Goal: Task Accomplishment & Management: Complete application form

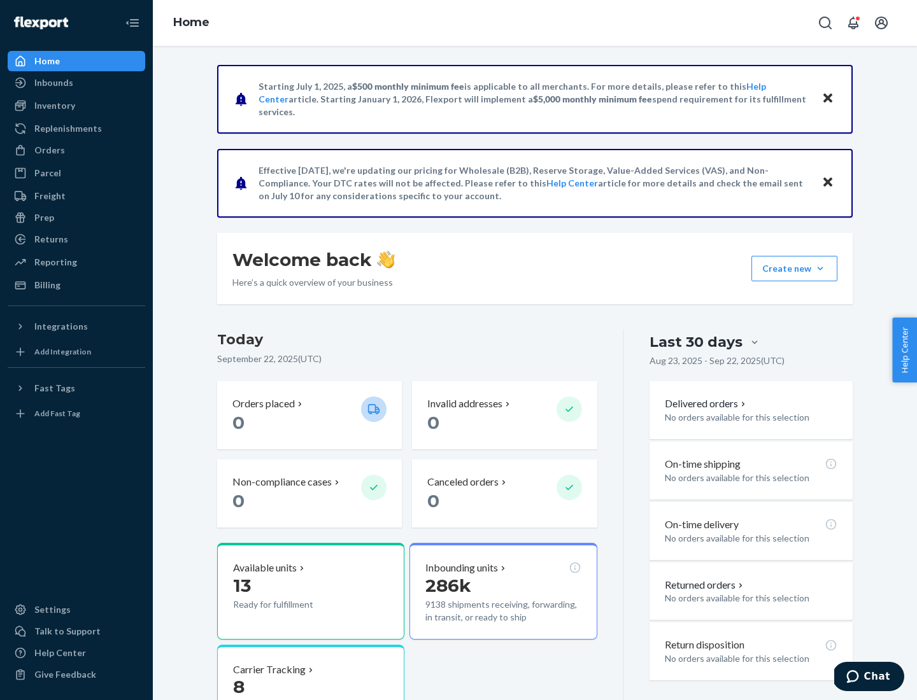
click at [820, 269] on button "Create new Create new inbound Create new order Create new product" at bounding box center [794, 268] width 86 height 25
click at [76, 83] on div "Inbounds" at bounding box center [76, 83] width 135 height 18
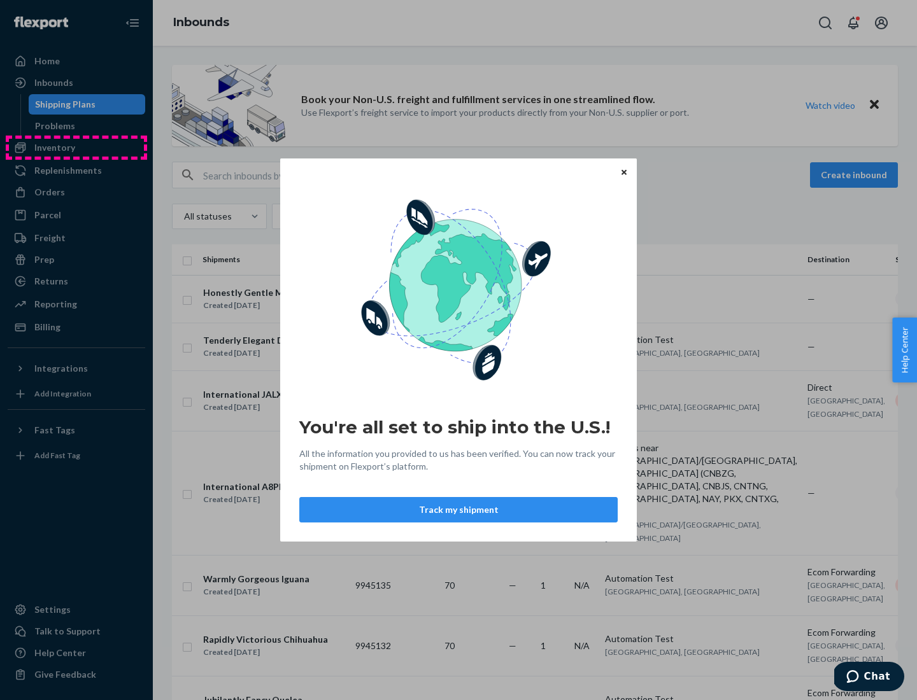
click at [76, 148] on div "You're all set to ship into the U.S.! All the information you provided to us ha…" at bounding box center [458, 350] width 917 height 700
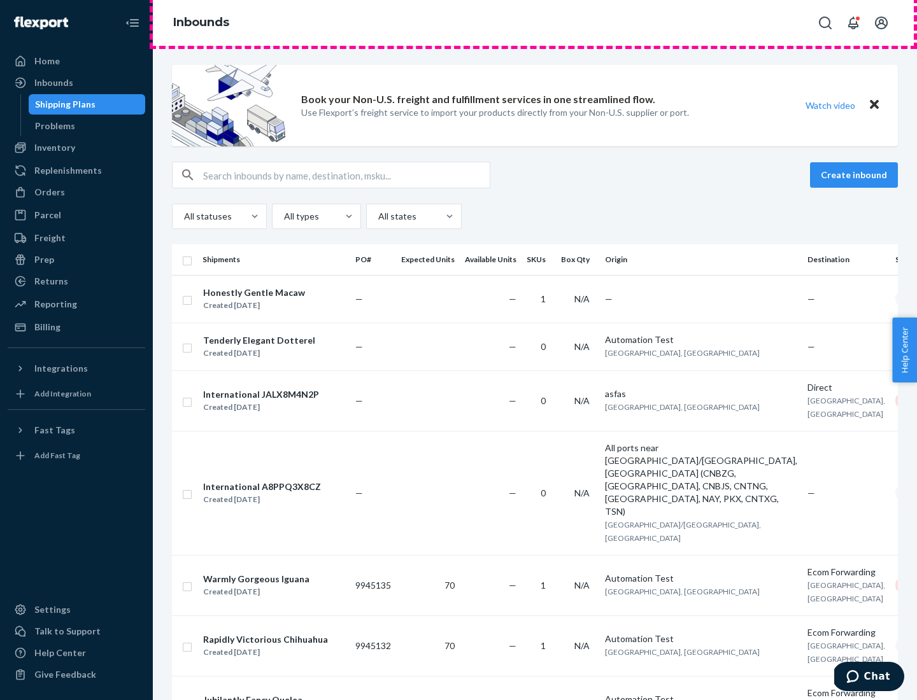
click at [535, 23] on div "Inbounds" at bounding box center [535, 23] width 764 height 46
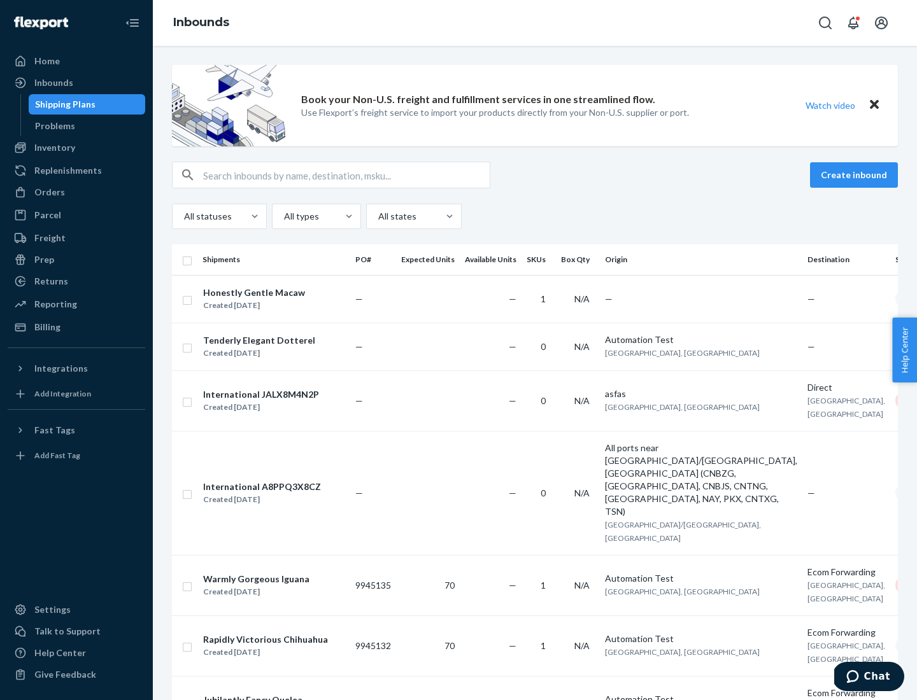
click at [535, 23] on div "Inbounds" at bounding box center [535, 23] width 764 height 46
click at [535, 216] on div "All statuses All types All states" at bounding box center [535, 216] width 726 height 25
click at [63, 104] on div "Shipping Plans" at bounding box center [65, 104] width 60 height 13
click at [856, 175] on button "Create inbound" at bounding box center [854, 174] width 88 height 25
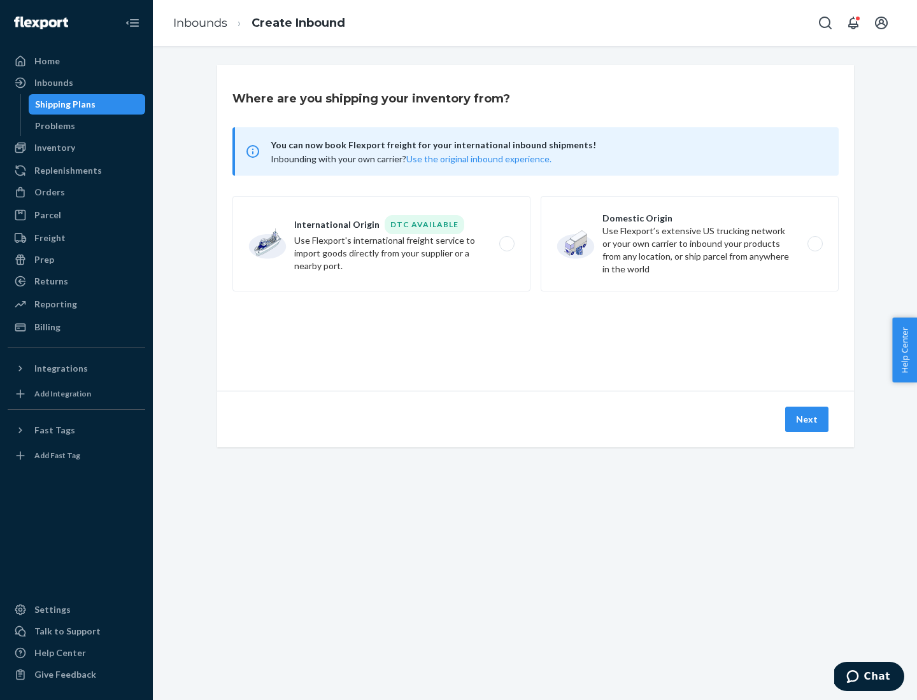
click at [381, 244] on label "International Origin DTC Available Use Flexport's international freight service…" at bounding box center [381, 243] width 298 height 95
click at [506, 244] on input "International Origin DTC Available Use Flexport's international freight service…" at bounding box center [510, 244] width 8 height 8
radio input "true"
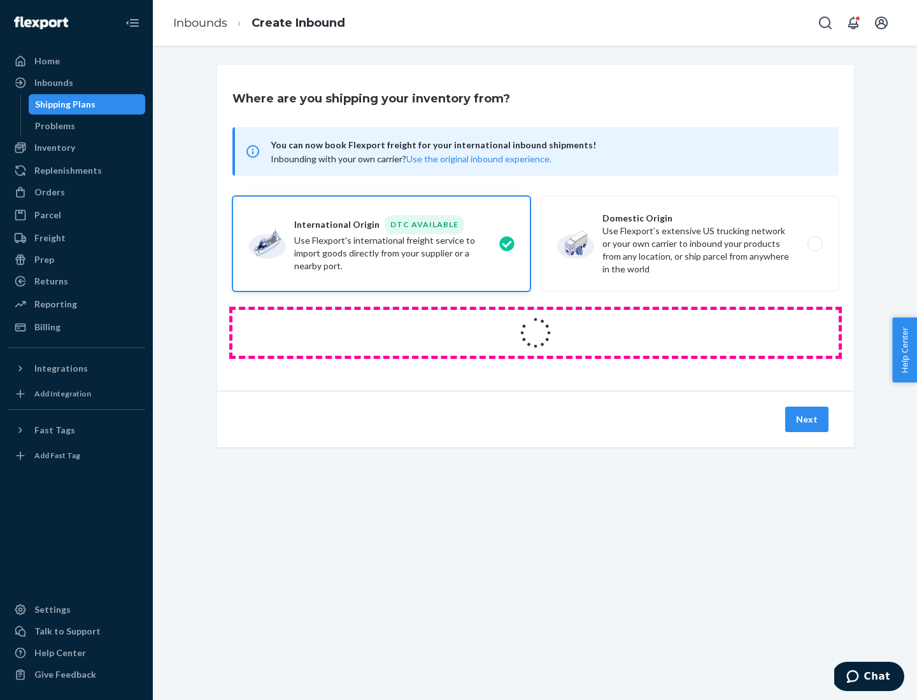
click at [535, 333] on icon at bounding box center [536, 333] width 38 height 38
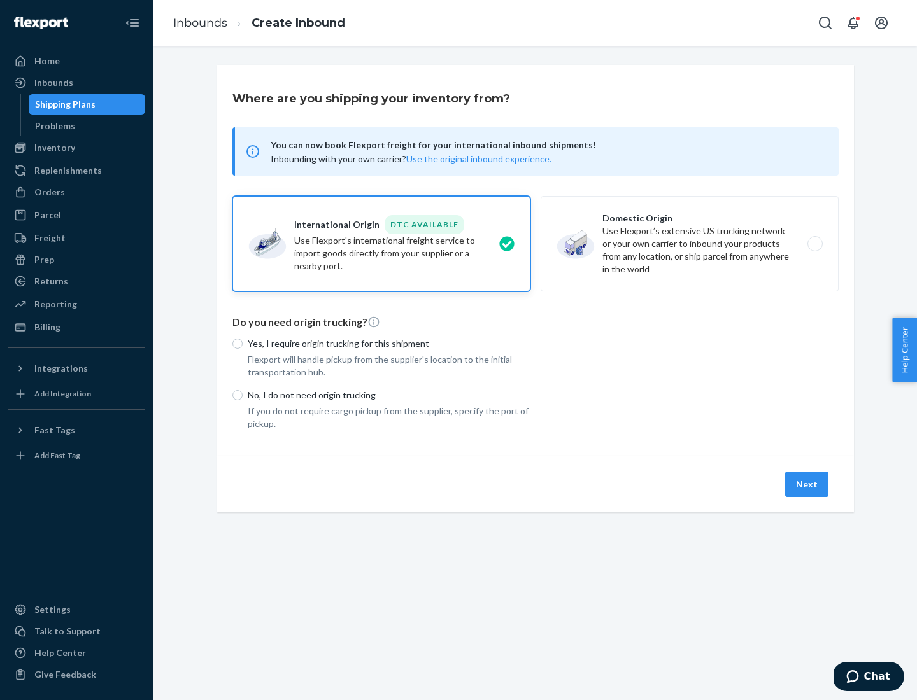
click at [389, 343] on p "Yes, I require origin trucking for this shipment" at bounding box center [389, 343] width 283 height 13
click at [243, 343] on input "Yes, I require origin trucking for this shipment" at bounding box center [237, 344] width 10 height 10
radio input "true"
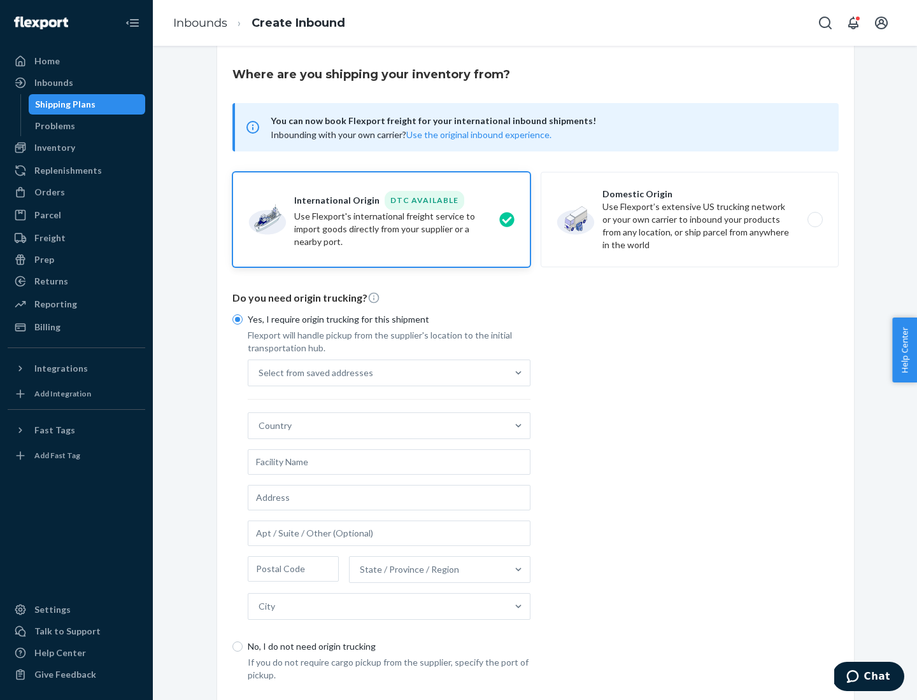
click at [378, 372] on div "Select from saved addresses" at bounding box center [377, 372] width 258 height 25
click at [260, 372] on input "Select from saved addresses" at bounding box center [258, 373] width 1 height 13
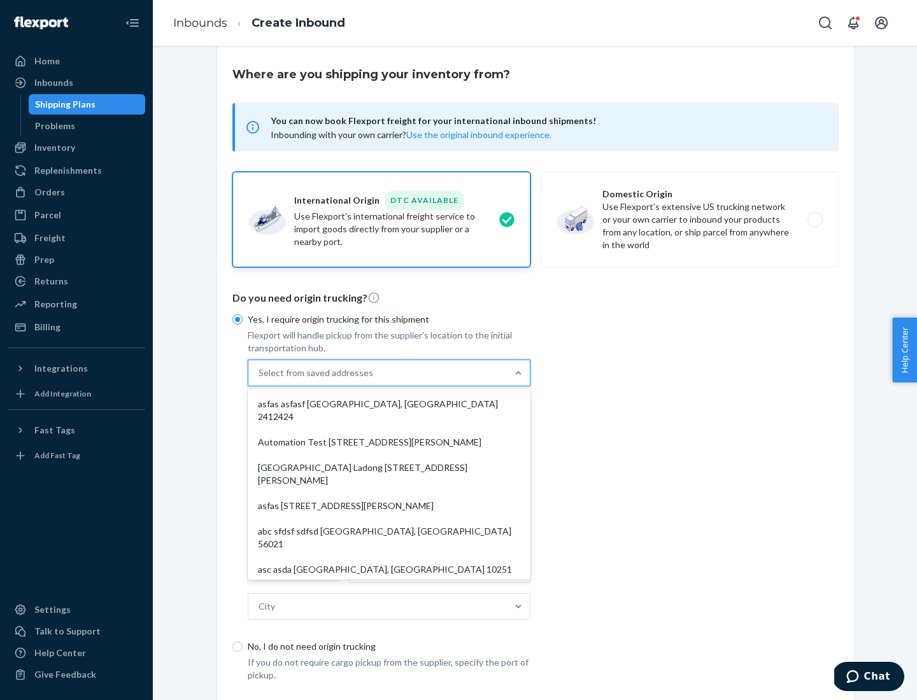
scroll to position [55, 0]
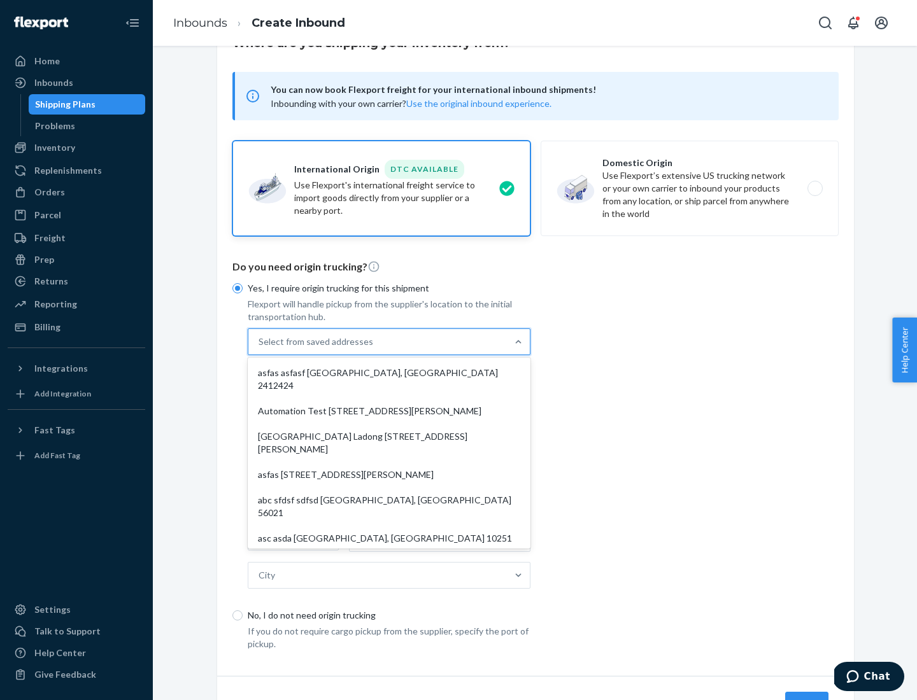
click at [389, 372] on div "asfas asfasf [GEOGRAPHIC_DATA], [GEOGRAPHIC_DATA] 2412424" at bounding box center [389, 379] width 278 height 38
click at [260, 348] on input "option asfas asfasf [GEOGRAPHIC_DATA], [GEOGRAPHIC_DATA] 2412424 focused, 1 of …" at bounding box center [258, 342] width 1 height 13
type input "asfas"
type input "asfasf"
type input "2412424"
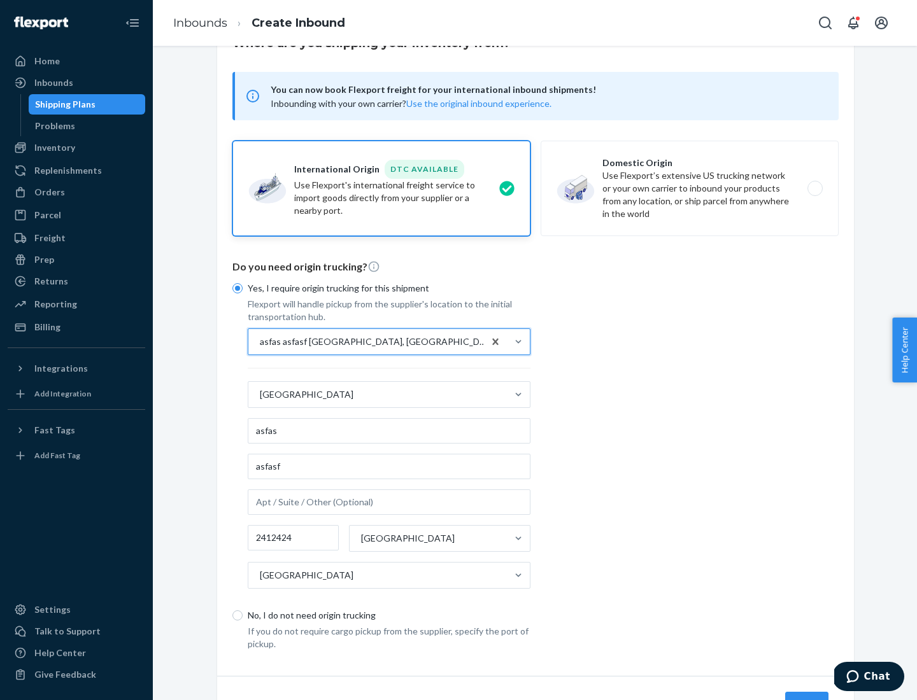
scroll to position [118, 0]
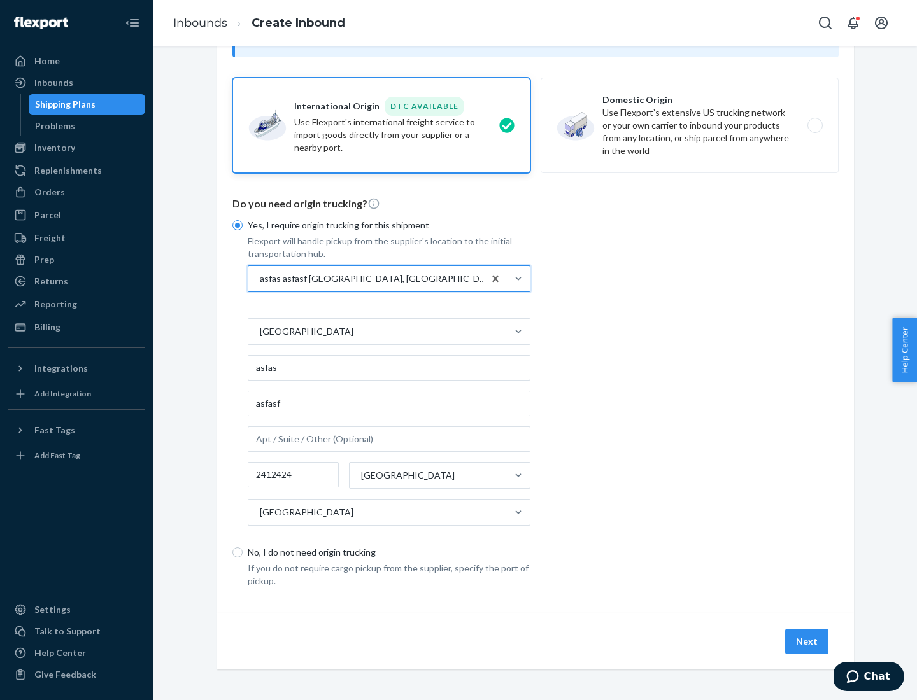
click at [807, 641] on button "Next" at bounding box center [806, 641] width 43 height 25
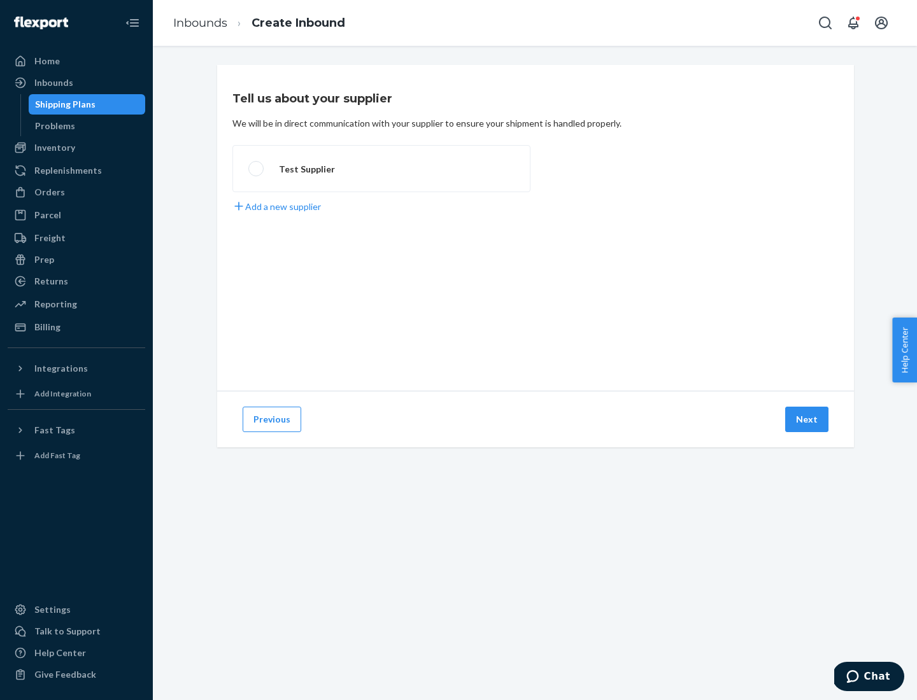
click at [381, 169] on label "Test Supplier" at bounding box center [381, 168] width 298 height 47
click at [257, 169] on input "Test Supplier" at bounding box center [252, 169] width 8 height 8
radio input "true"
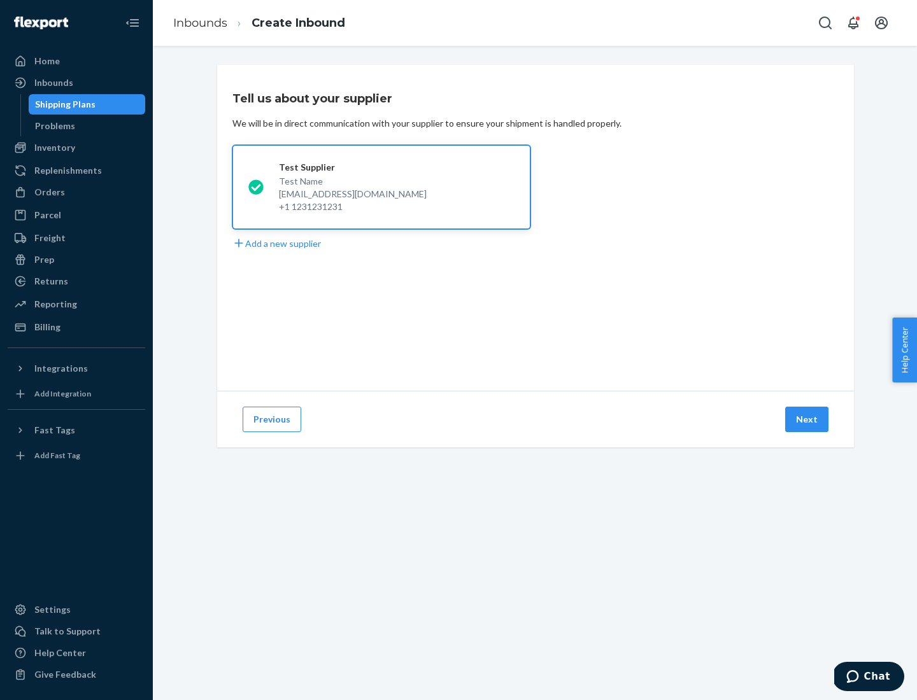
click at [807, 420] on button "Next" at bounding box center [806, 419] width 43 height 25
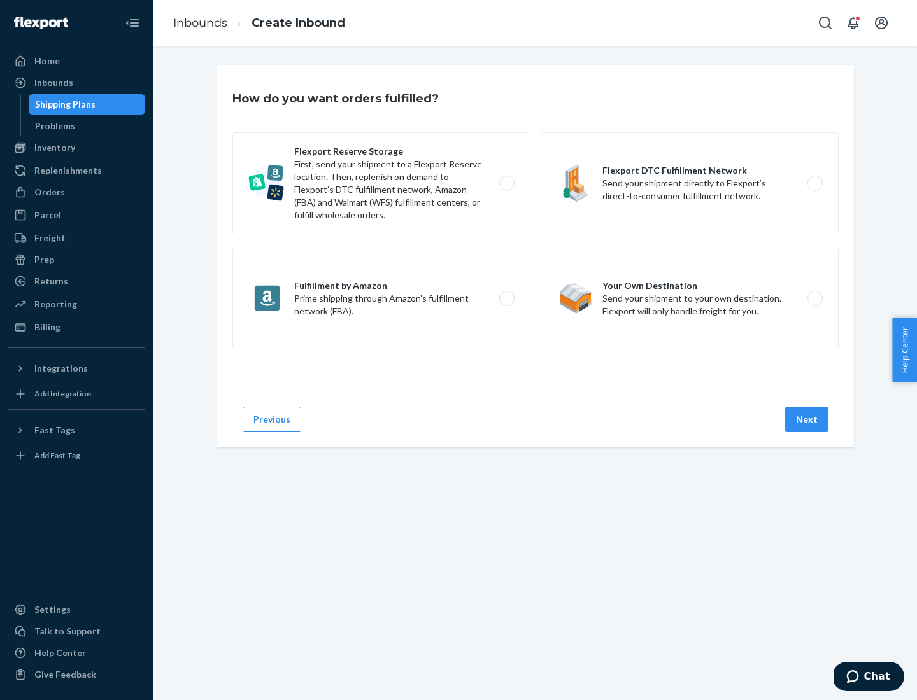
click at [381, 299] on label "Fulfillment by Amazon Prime shipping through Amazon’s fulfillment network (FBA)." at bounding box center [381, 299] width 298 height 102
click at [506, 299] on input "Fulfillment by Amazon Prime shipping through Amazon’s fulfillment network (FBA)." at bounding box center [510, 299] width 8 height 8
radio input "true"
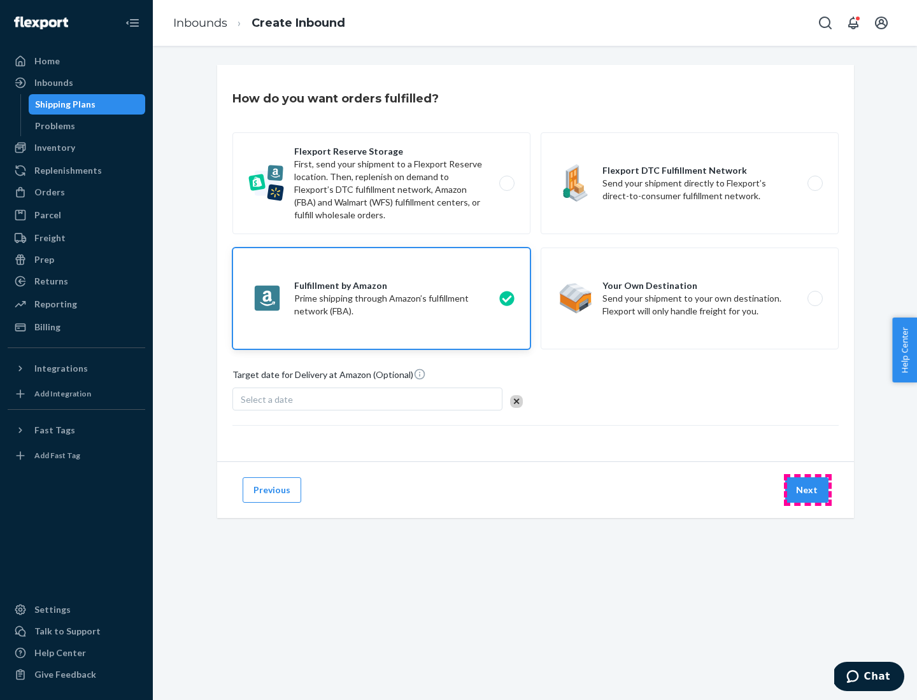
click at [807, 490] on button "Next" at bounding box center [806, 489] width 43 height 25
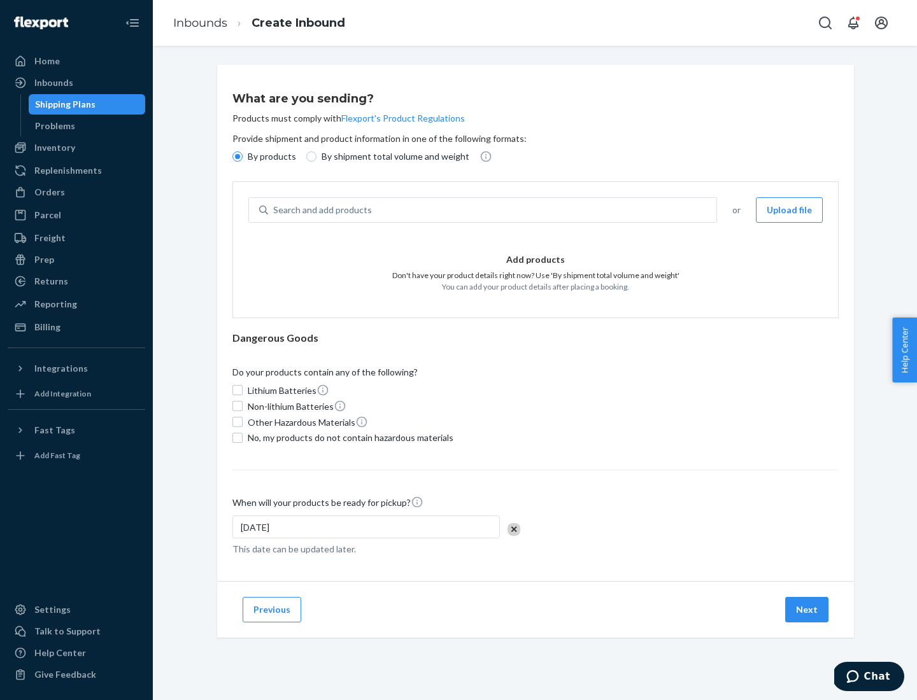
click at [392, 157] on p "By shipment total volume and weight" at bounding box center [395, 156] width 148 height 13
click at [316, 157] on input "By shipment total volume and weight" at bounding box center [311, 157] width 10 height 10
radio input "true"
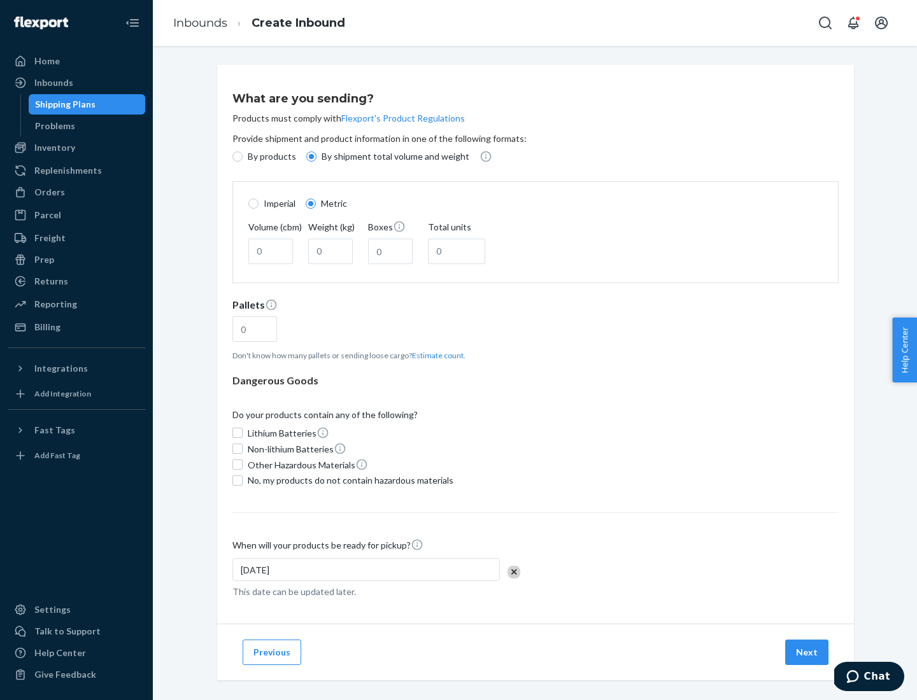
click at [271, 157] on p "By products" at bounding box center [272, 156] width 48 height 13
click at [243, 157] on input "By products" at bounding box center [237, 157] width 10 height 10
radio input "true"
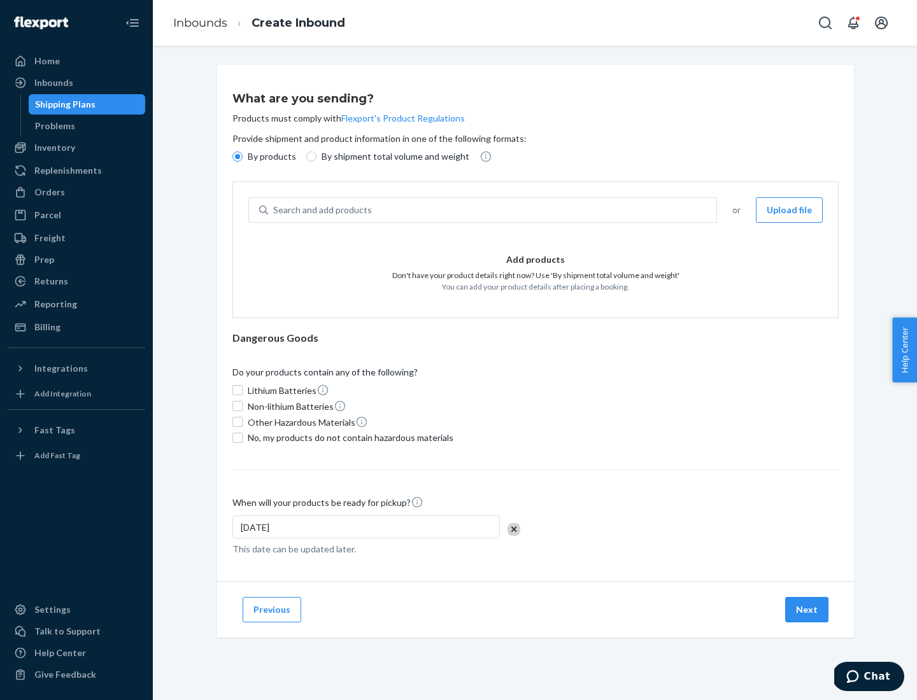
click at [493, 210] on div "Search and add products" at bounding box center [492, 210] width 448 height 23
click at [274, 210] on input "Search and add products" at bounding box center [273, 210] width 1 height 13
type input "test"
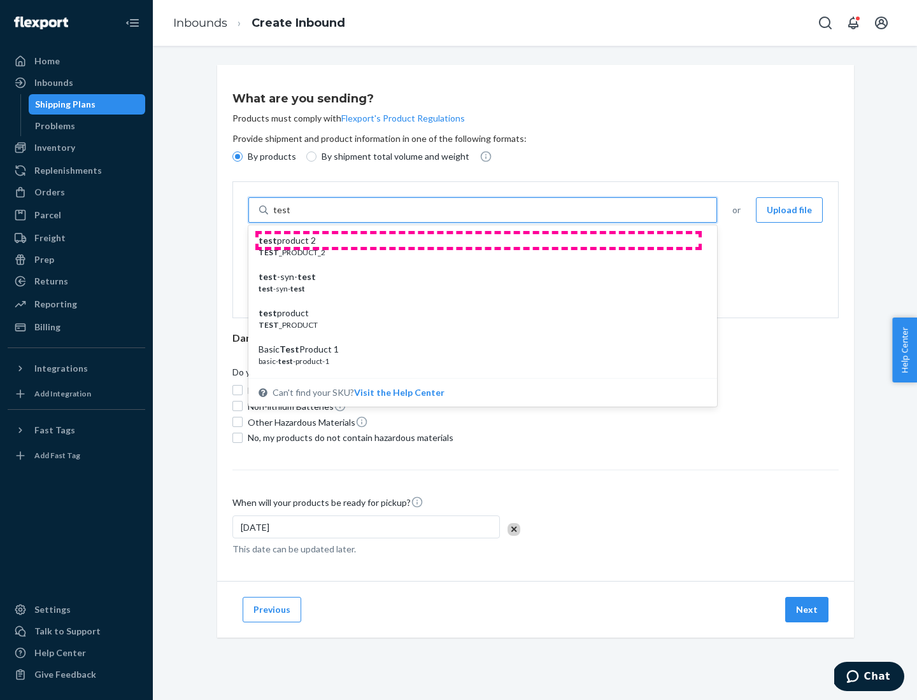
click at [478, 241] on div "test product 2" at bounding box center [477, 240] width 438 height 13
click at [290, 216] on input "test" at bounding box center [281, 210] width 17 height 13
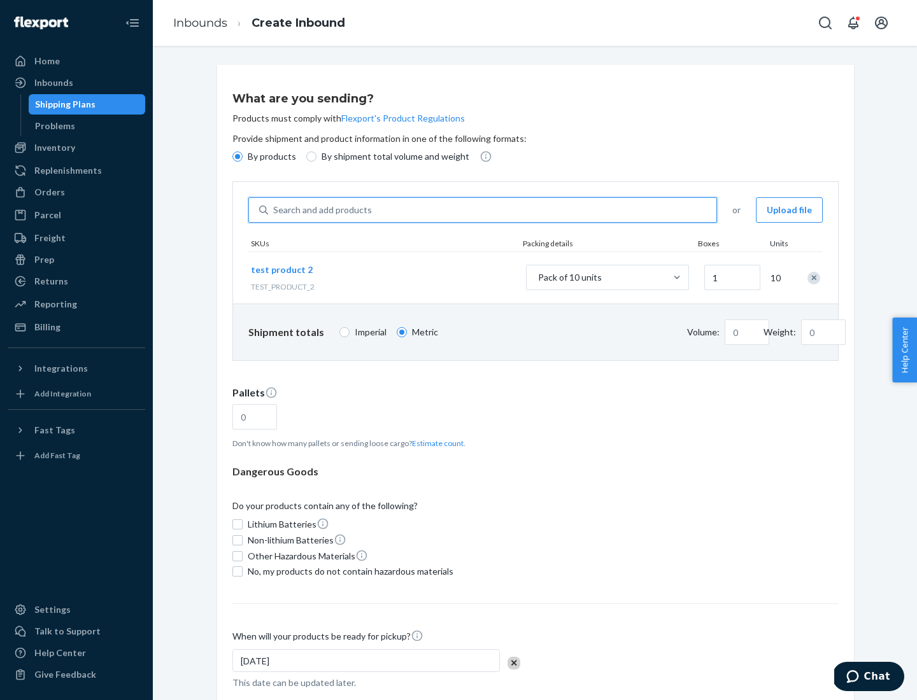
type input "0.02"
type input "22.23"
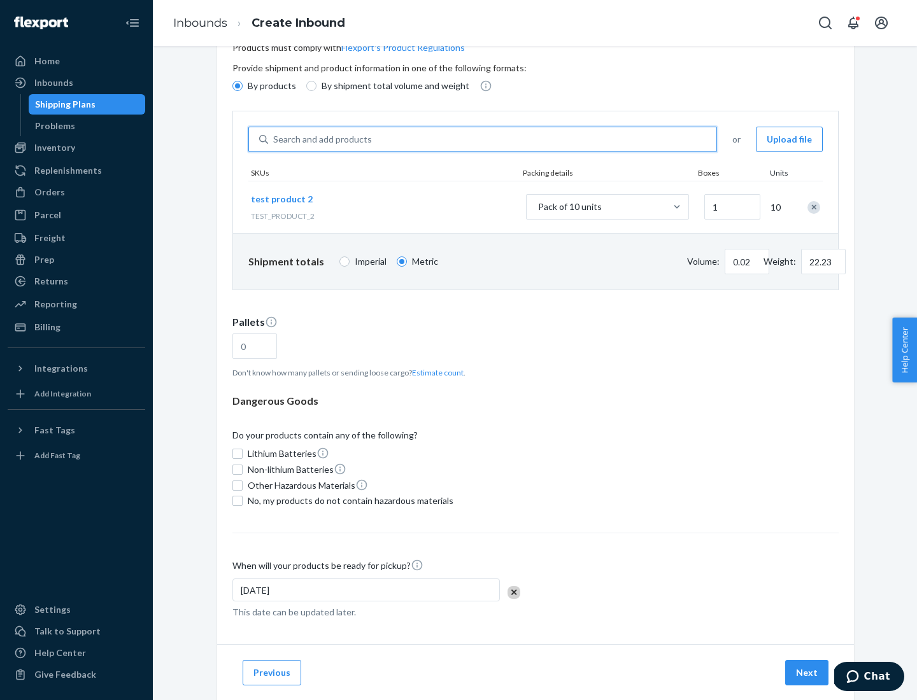
click at [435, 372] on button "Estimate count" at bounding box center [438, 372] width 52 height 11
type input "1"
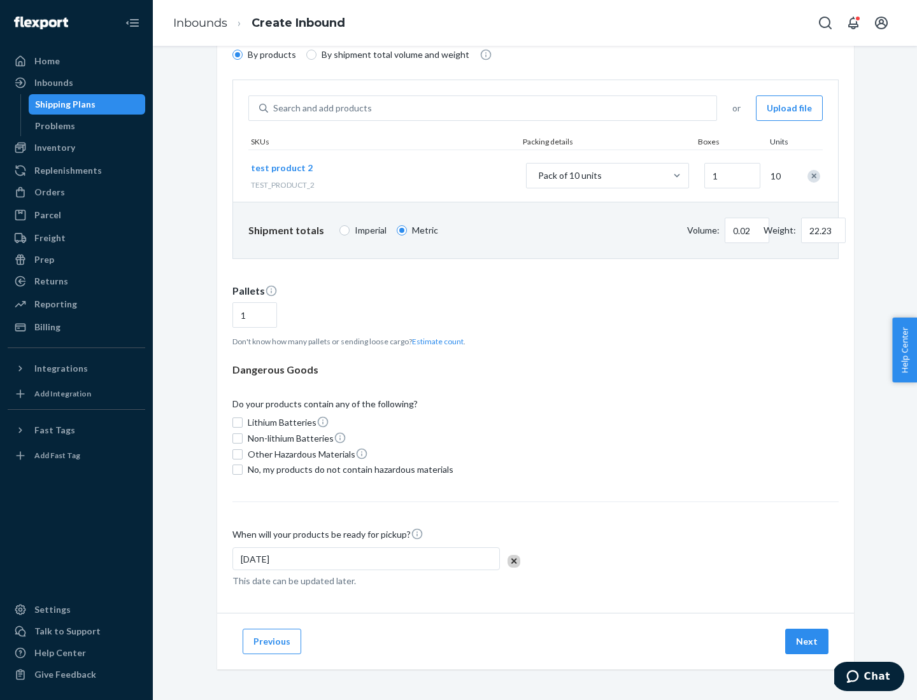
click at [348, 470] on span "No, my products do not contain hazardous materials" at bounding box center [351, 469] width 206 height 13
click at [243, 470] on input "No, my products do not contain hazardous materials" at bounding box center [237, 470] width 10 height 10
checkbox input "true"
click at [807, 642] on button "Next" at bounding box center [806, 641] width 43 height 25
